Goal: Task Accomplishment & Management: Manage account settings

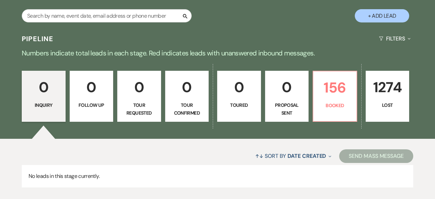
scroll to position [124, 0]
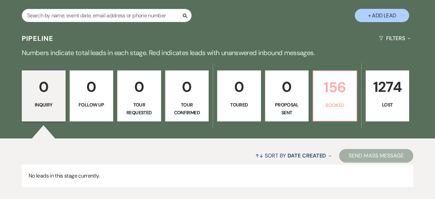
click at [343, 98] on p "156" at bounding box center [335, 87] width 35 height 23
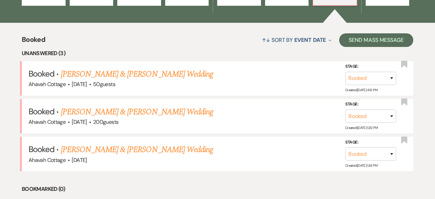
scroll to position [241, 0]
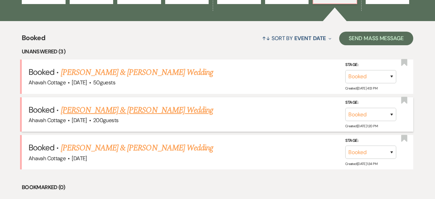
click at [161, 108] on link "[PERSON_NAME] & [PERSON_NAME] Wedding" at bounding box center [137, 110] width 152 height 12
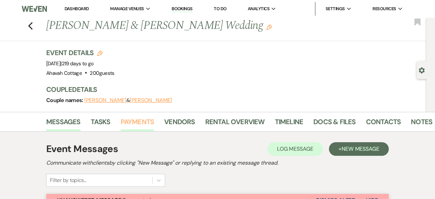
click at [147, 119] on link "Payments" at bounding box center [138, 123] width 34 height 15
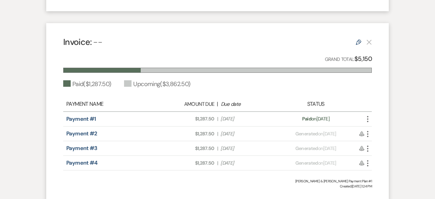
scroll to position [323, 0]
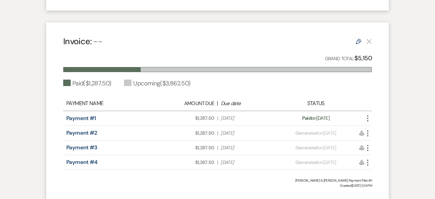
click at [368, 147] on use "button" at bounding box center [367, 148] width 1 height 6
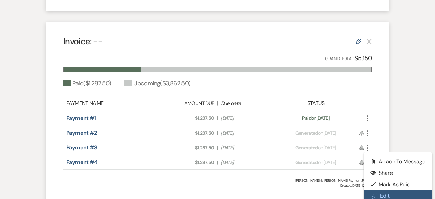
click at [384, 191] on link "Pencil Edit" at bounding box center [398, 196] width 69 height 12
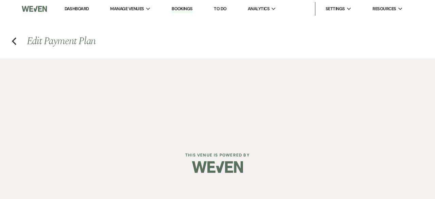
select select "1"
select select "false"
select select "2"
select select "percentage"
select select "false"
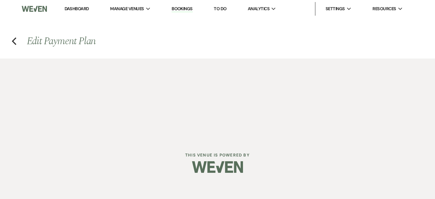
select select "client"
select select "weeks"
select select "client"
select select "days"
select select "2"
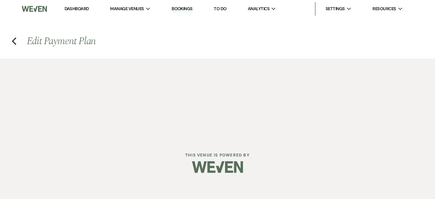
select select "percentage"
select select "false"
select select "client"
select select "weeks"
select select "client"
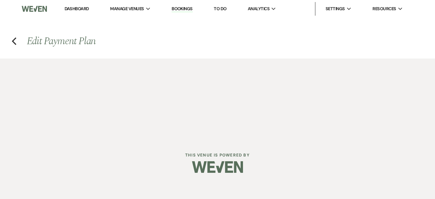
select select "days"
select select "2"
select select "percentage"
select select "false"
select select "client"
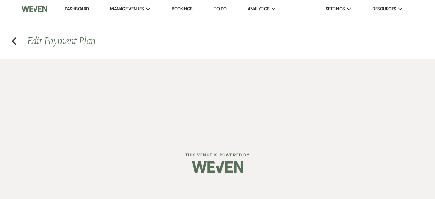
select select "weeks"
select select "client"
select select "days"
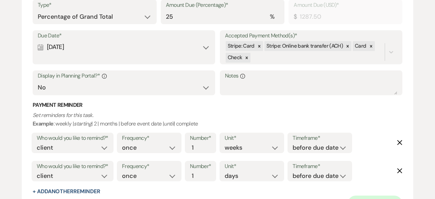
scroll to position [801, 0]
click at [202, 49] on div "Calendar [DATE] Expand" at bounding box center [124, 47] width 172 height 13
select select "month"
select select "beforeEventDate"
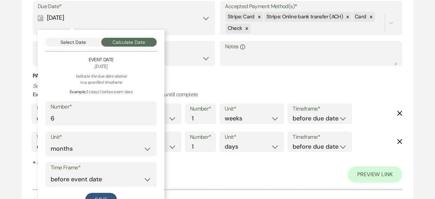
scroll to position [832, 0]
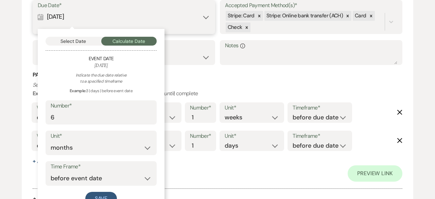
click at [81, 41] on button "Select Date" at bounding box center [74, 41] width 56 height 9
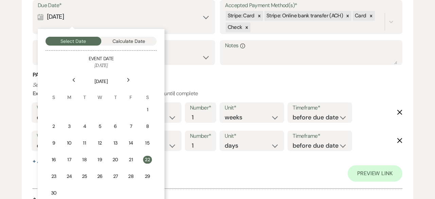
click at [129, 78] on icon "Next" at bounding box center [128, 80] width 3 height 4
click at [73, 159] on td "22" at bounding box center [69, 160] width 15 height 16
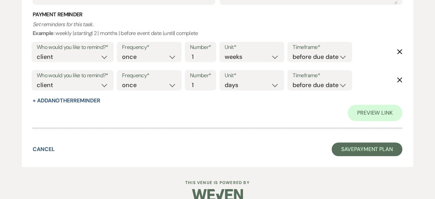
scroll to position [1203, 0]
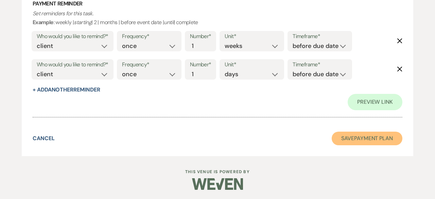
click at [355, 142] on button "Save Payment Plan" at bounding box center [367, 139] width 71 height 14
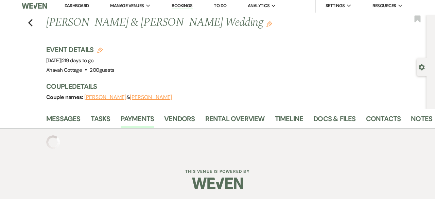
scroll to position [374, 0]
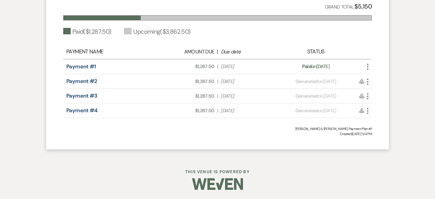
click at [371, 81] on icon "More" at bounding box center [368, 82] width 8 height 8
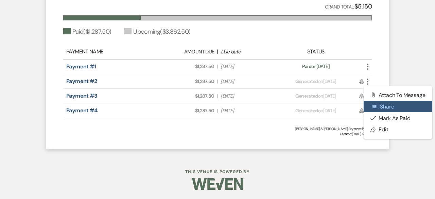
click at [378, 106] on button "Eye Share" at bounding box center [398, 107] width 69 height 12
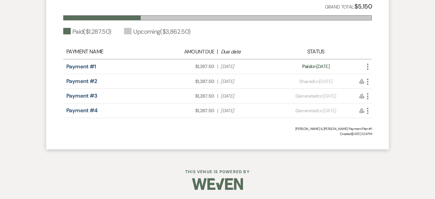
click at [368, 94] on icon "More" at bounding box center [368, 96] width 8 height 8
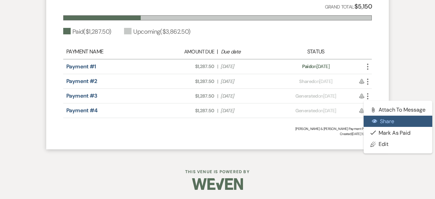
click at [377, 122] on icon "Eye" at bounding box center [374, 120] width 5 height 5
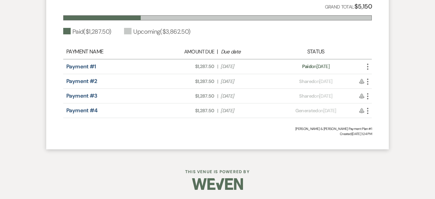
click at [368, 108] on icon "More" at bounding box center [368, 111] width 8 height 8
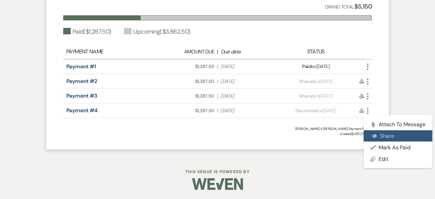
click at [374, 136] on icon "Eye" at bounding box center [374, 135] width 5 height 5
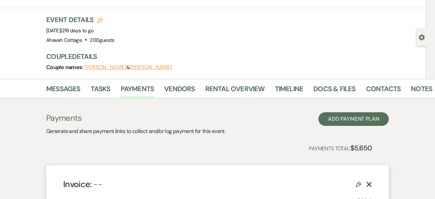
scroll to position [0, 0]
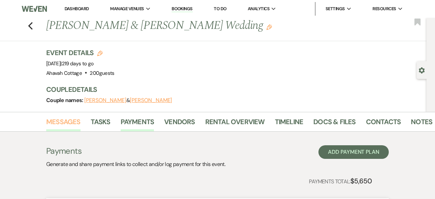
click at [61, 119] on link "Messages" at bounding box center [63, 123] width 34 height 15
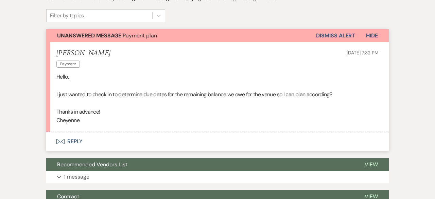
scroll to position [170, 0]
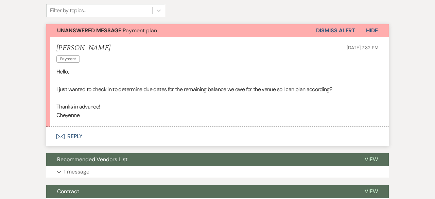
click at [97, 137] on button "Envelope Reply" at bounding box center [217, 136] width 343 height 19
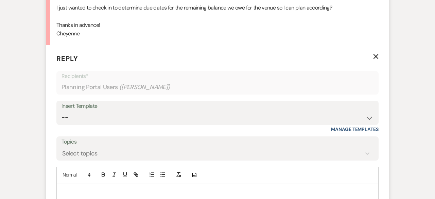
scroll to position [267, 0]
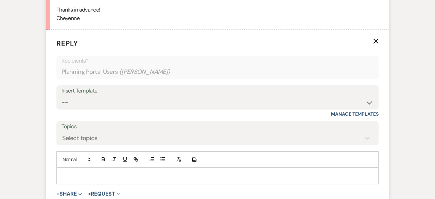
click at [101, 174] on p at bounding box center [218, 175] width 312 height 7
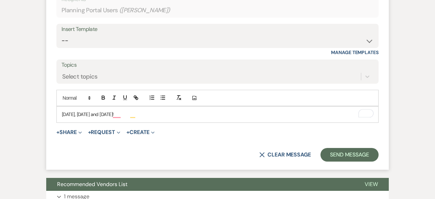
scroll to position [338, 0]
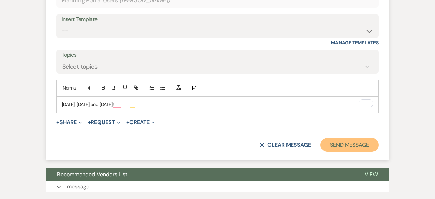
click at [345, 145] on button "Send Message" at bounding box center [350, 145] width 58 height 14
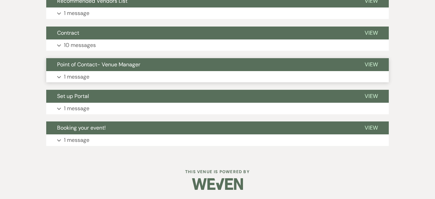
scroll to position [0, 0]
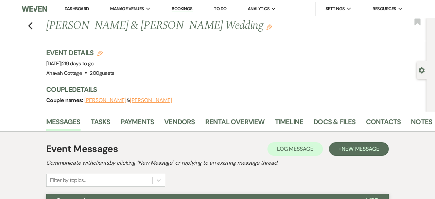
click at [33, 24] on div "Previous [PERSON_NAME] & [PERSON_NAME] Wedding Edit Bookmark" at bounding box center [212, 29] width 430 height 23
click at [31, 24] on icon "Previous" at bounding box center [30, 26] width 5 height 8
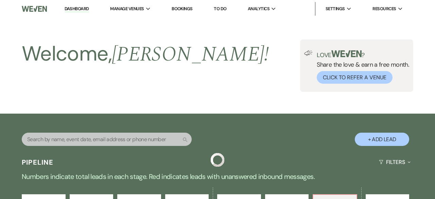
scroll to position [241, 0]
